Goal: Transaction & Acquisition: Book appointment/travel/reservation

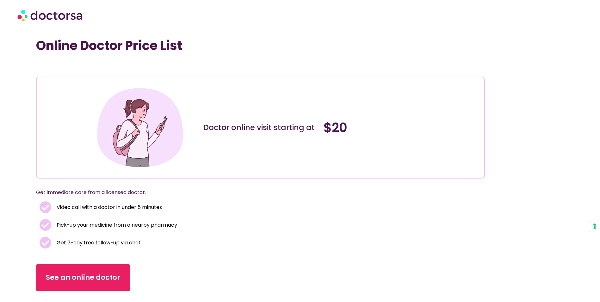
scroll to position [127, 0]
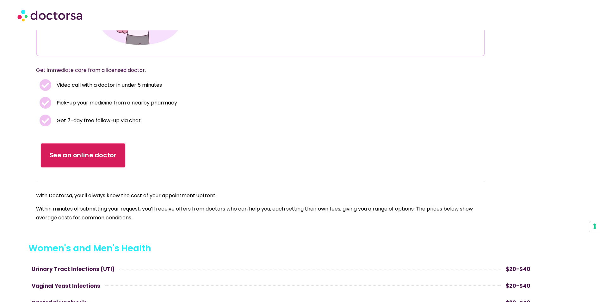
click at [83, 153] on span "See an online doctor" at bounding box center [83, 155] width 67 height 9
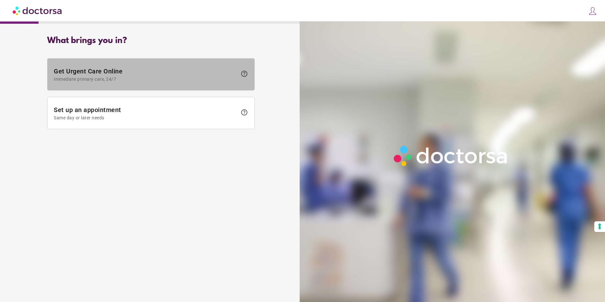
click at [245, 73] on span "help" at bounding box center [244, 74] width 8 height 8
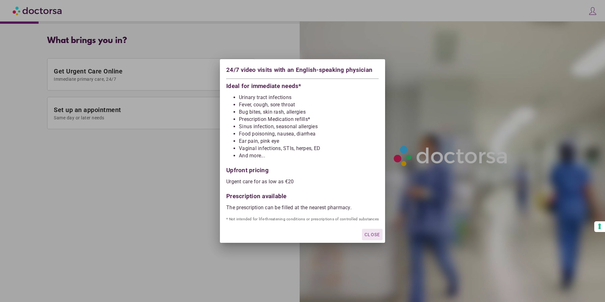
click at [184, 109] on div at bounding box center [302, 151] width 605 height 302
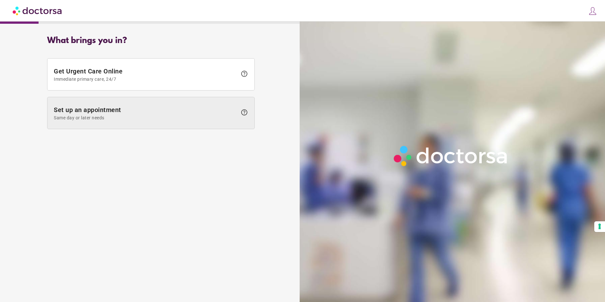
click at [244, 112] on span "help" at bounding box center [244, 113] width 8 height 8
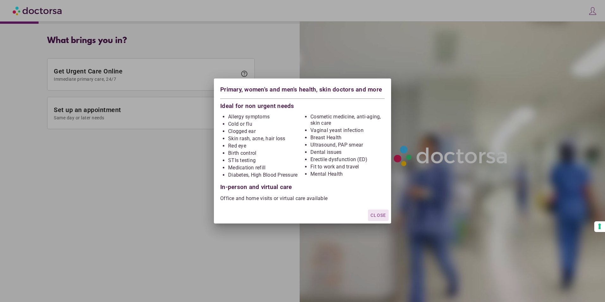
click at [376, 216] on span "Close" at bounding box center [378, 215] width 16 height 5
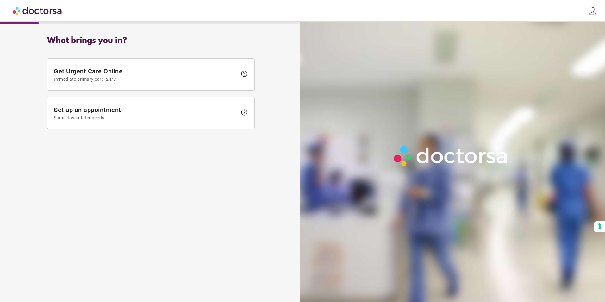
click at [40, 9] on img at bounding box center [38, 10] width 50 height 14
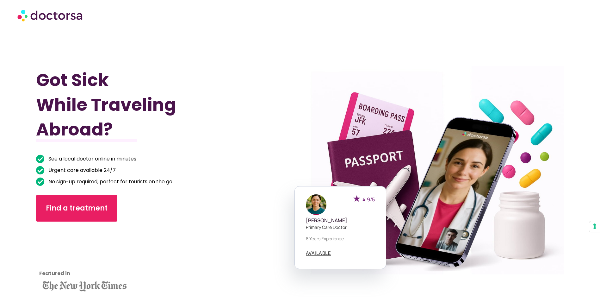
scroll to position [63, 0]
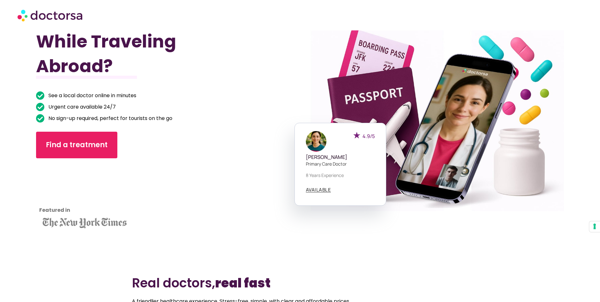
click at [215, 171] on div at bounding box center [148, 192] width 224 height 54
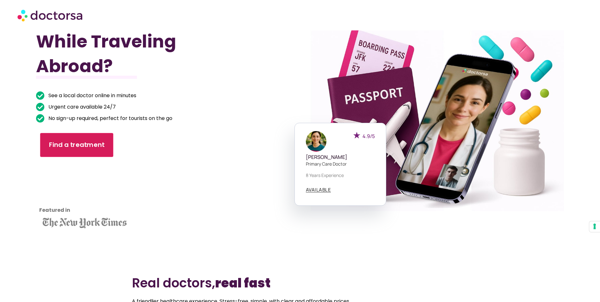
click at [87, 149] on span "Find a treatment" at bounding box center [77, 144] width 56 height 9
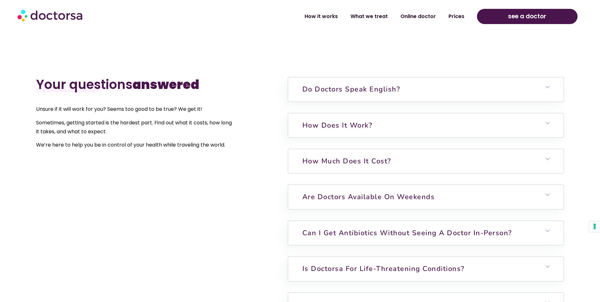
scroll to position [1601, 0]
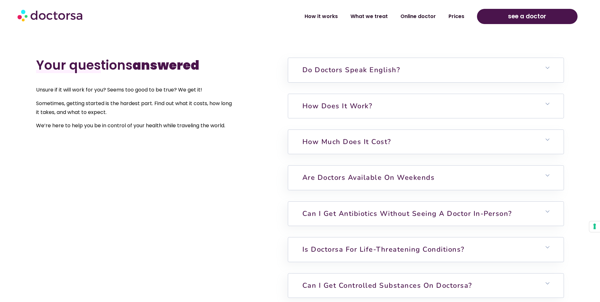
click at [556, 105] on h6 "How does it work?" at bounding box center [426, 106] width 276 height 24
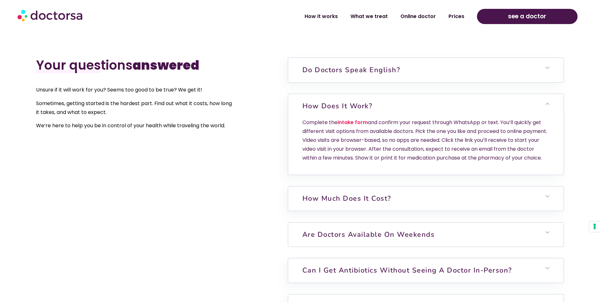
scroll to position [1696, 0]
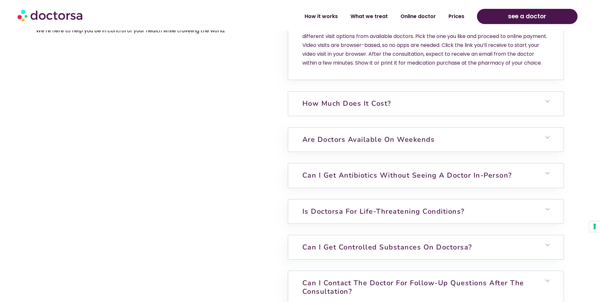
click at [552, 112] on h6 "How much does it cost?" at bounding box center [426, 103] width 276 height 24
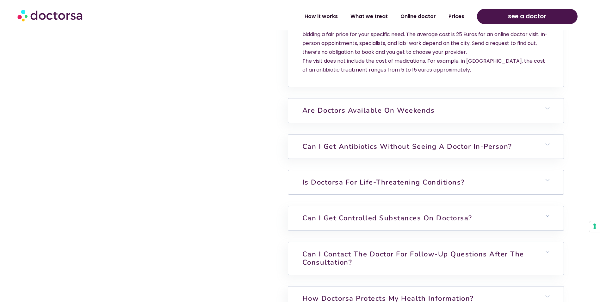
scroll to position [1791, 0]
drag, startPoint x: 550, startPoint y: 154, endPoint x: 546, endPoint y: 154, distance: 3.8
click at [546, 146] on icon at bounding box center [548, 144] width 4 height 4
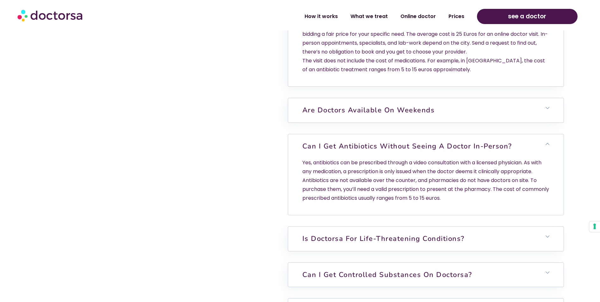
click at [546, 146] on span at bounding box center [548, 144] width 4 height 4
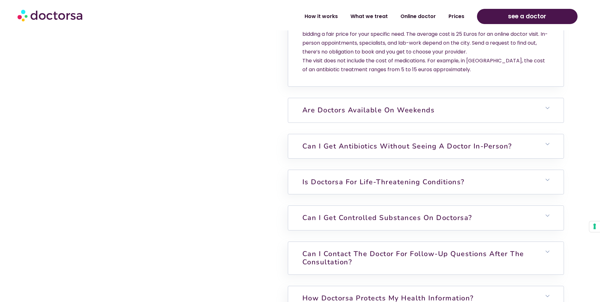
click at [545, 118] on h6 "Are doctors available on weekends" at bounding box center [426, 110] width 276 height 24
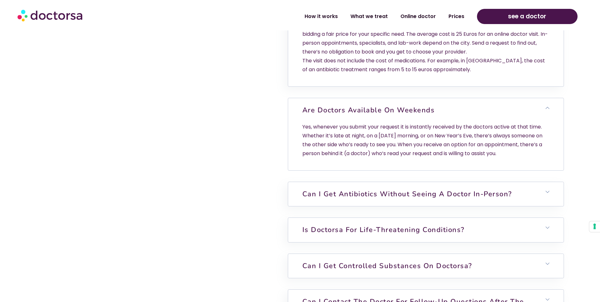
click at [545, 120] on h6 "Are doctors available on weekends" at bounding box center [426, 110] width 276 height 24
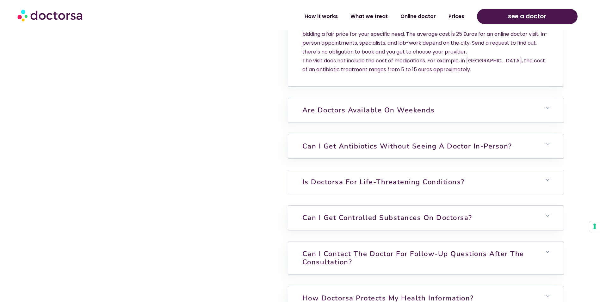
click at [547, 193] on h6 "Is Doctorsa for Life-Threatening Conditions?" at bounding box center [426, 182] width 276 height 24
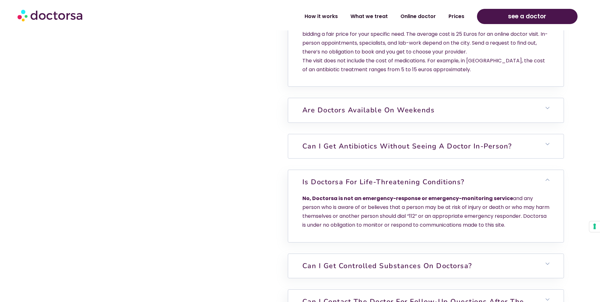
click at [548, 156] on h6 "Can I get antibiotics without seeing a doctor in-person?" at bounding box center [426, 146] width 276 height 24
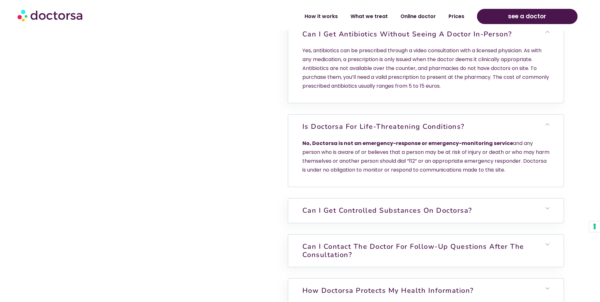
scroll to position [1981, 0]
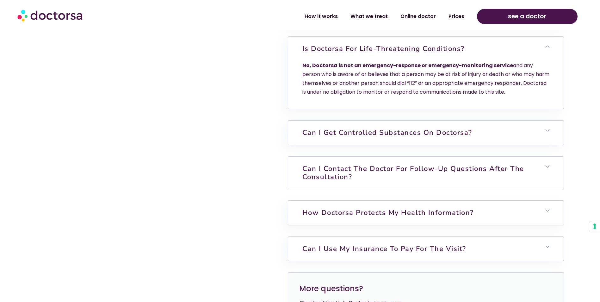
click at [550, 177] on h6 "Can I contact the doctor for follow-up questions after the consultation?" at bounding box center [426, 173] width 276 height 33
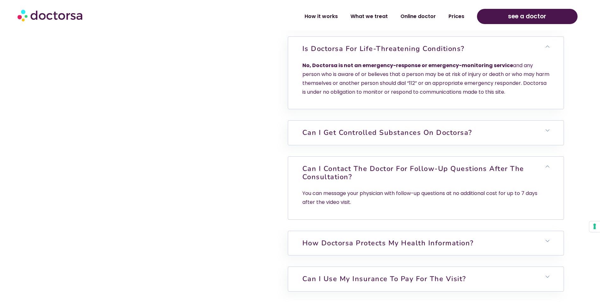
click at [547, 168] on icon at bounding box center [548, 167] width 4 height 4
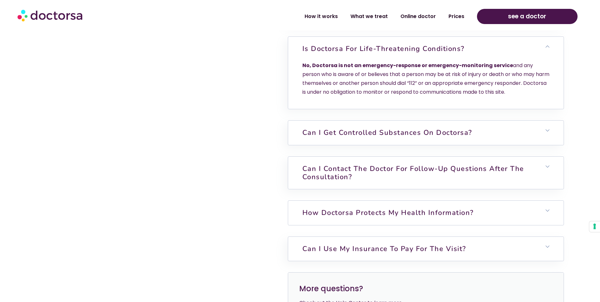
click at [552, 220] on h6 "How Doctorsa protects my health information?" at bounding box center [426, 213] width 276 height 24
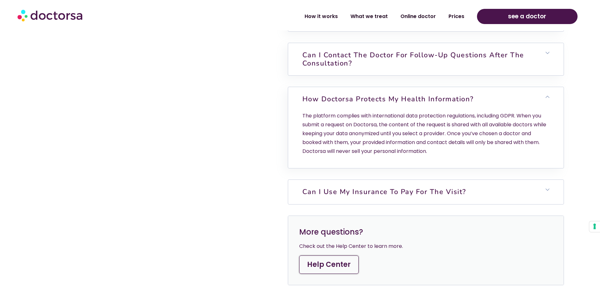
scroll to position [2107, 0]
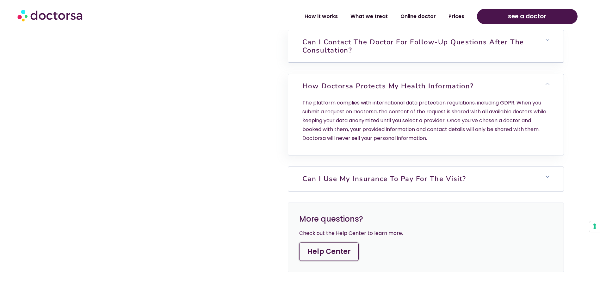
click at [557, 190] on h6 "Can I use my insurance to pay for the visit?" at bounding box center [426, 179] width 276 height 24
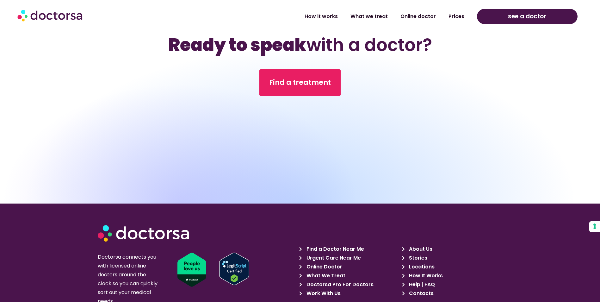
scroll to position [2550, 0]
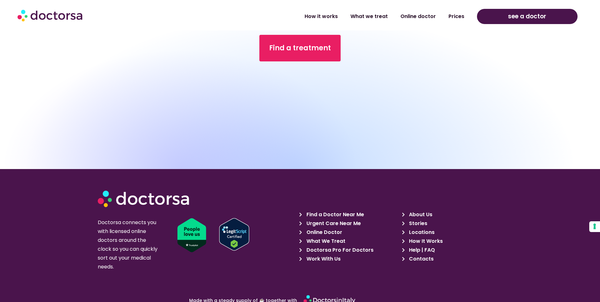
click at [330, 228] on span "Urgent Care Near Me" at bounding box center [333, 223] width 56 height 9
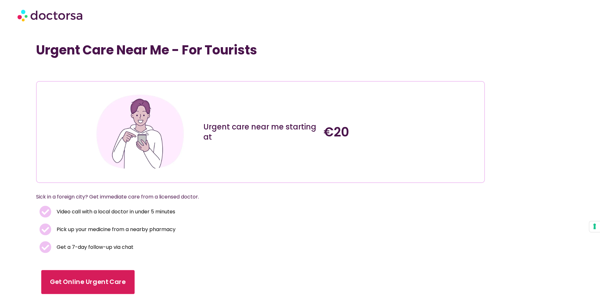
click at [100, 283] on span "Get Online Urgent Care" at bounding box center [88, 281] width 76 height 9
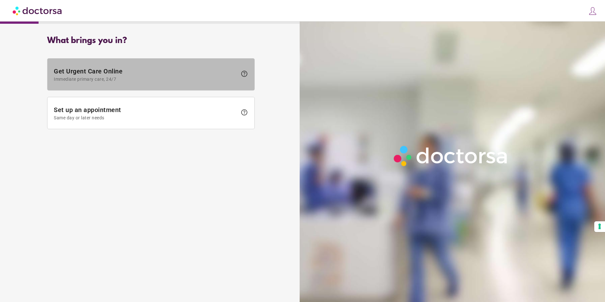
click at [245, 73] on span "help" at bounding box center [244, 74] width 8 height 8
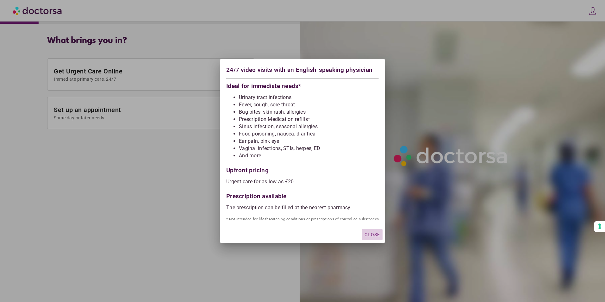
click at [372, 233] on span "Close" at bounding box center [372, 234] width 16 height 5
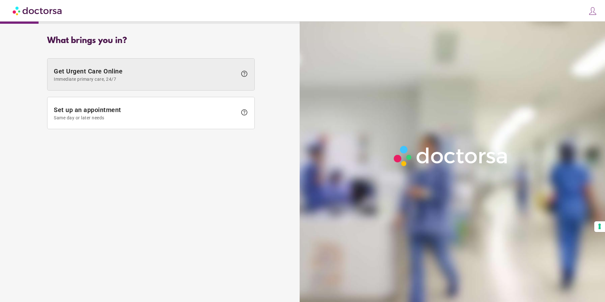
click at [162, 79] on span "Immediate primary care, 24/7" at bounding box center [145, 79] width 183 height 5
